Goal: Book appointment/travel/reservation

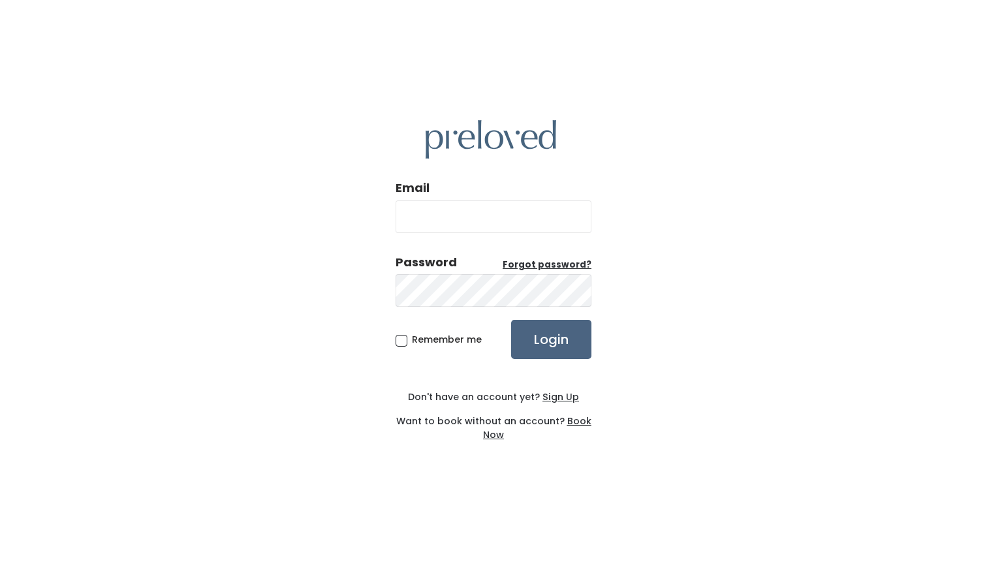
type input "[EMAIL_ADDRESS][DOMAIN_NAME]"
click at [554, 341] on input "Login" at bounding box center [551, 339] width 80 height 39
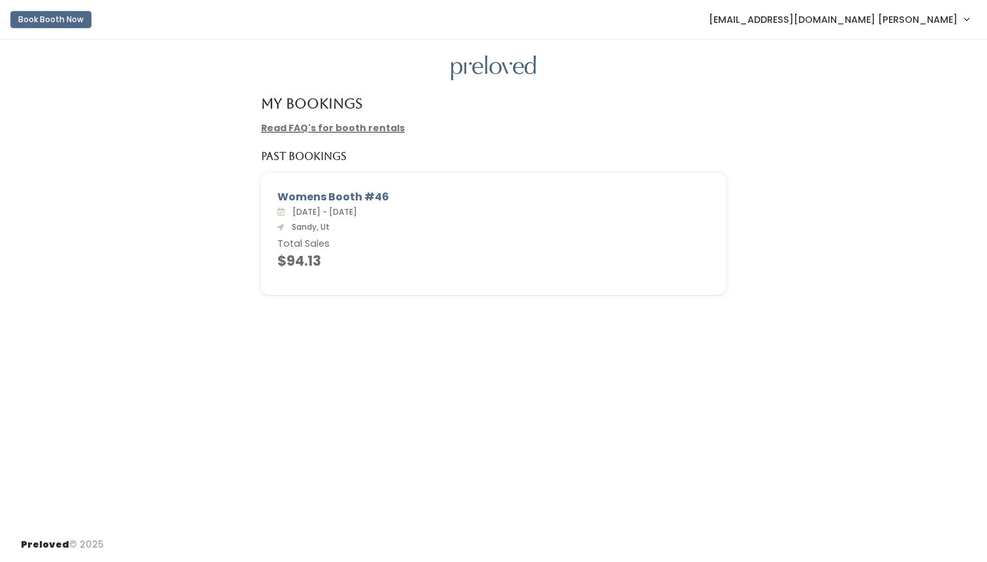
click at [78, 18] on button "Book Booth Now" at bounding box center [50, 19] width 81 height 17
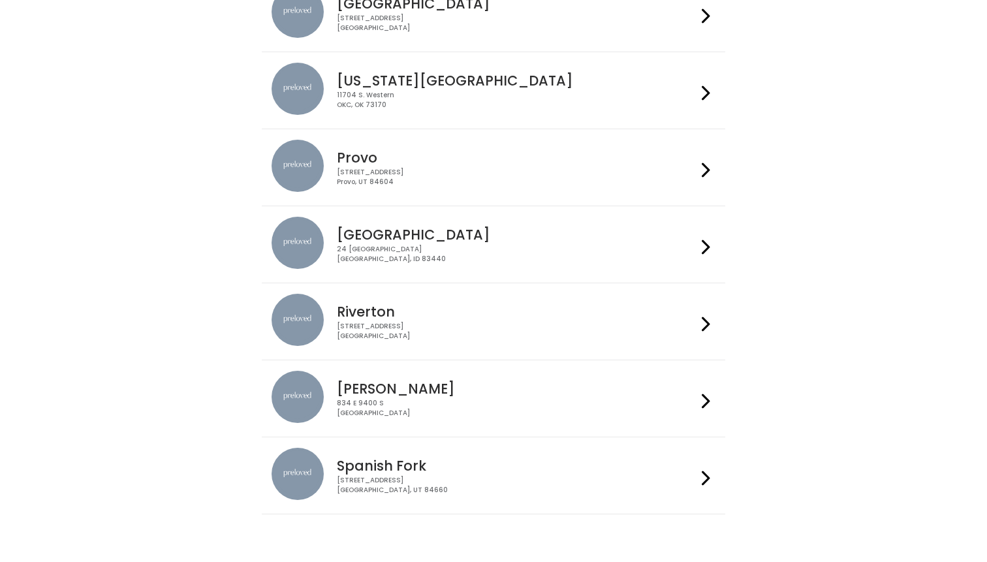
scroll to position [389, 0]
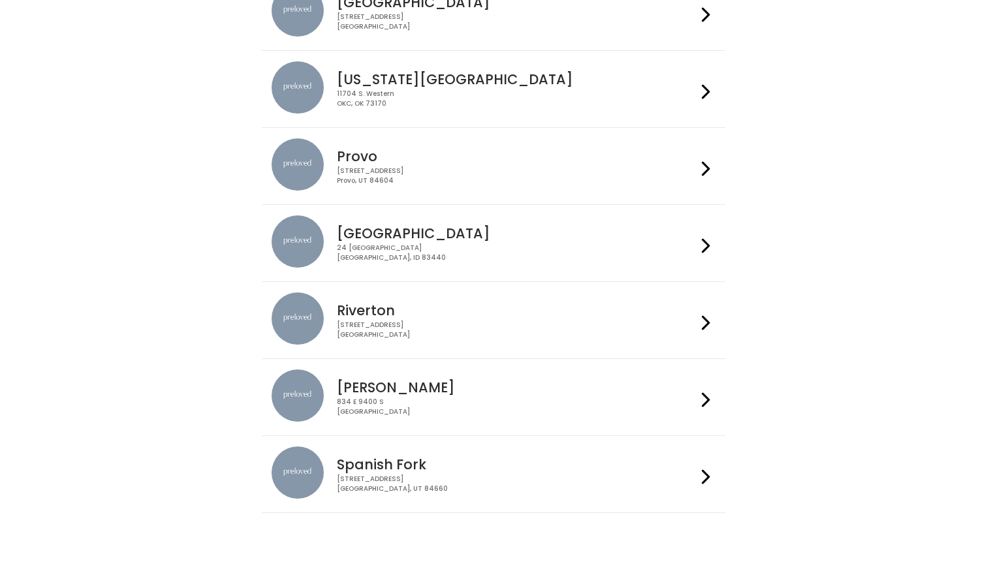
click at [428, 389] on h4 "[PERSON_NAME]" at bounding box center [516, 387] width 359 height 15
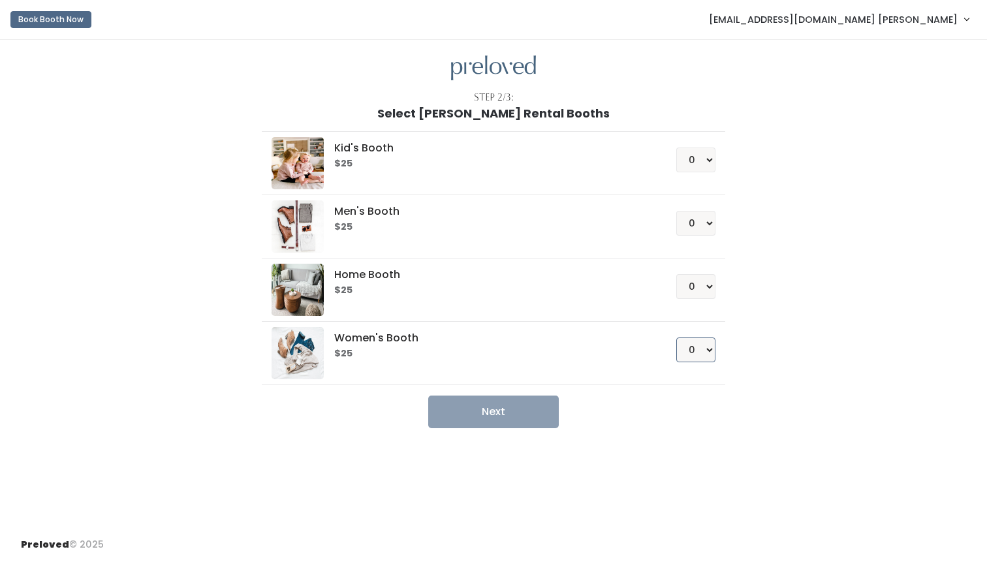
click at [709, 349] on select "0 1 2 3 4" at bounding box center [696, 350] width 39 height 25
select select "1"
click at [677, 338] on select "0 1 2 3 4" at bounding box center [696, 350] width 39 height 25
click at [526, 408] on button "Next" at bounding box center [493, 412] width 131 height 33
